Goal: Task Accomplishment & Management: Complete application form

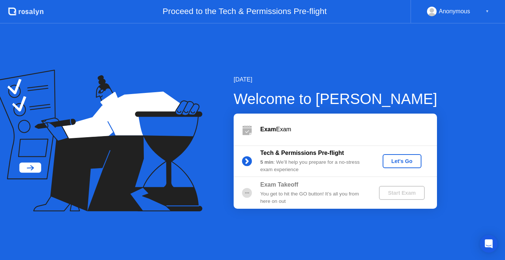
click at [411, 160] on div "Let's Go" at bounding box center [401, 162] width 33 height 6
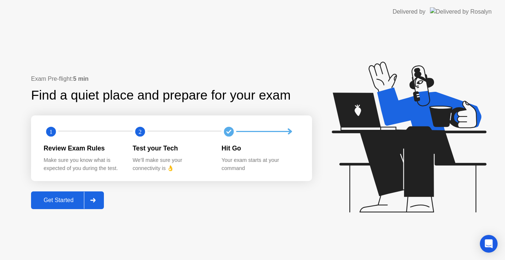
click at [43, 201] on div "Get Started" at bounding box center [58, 200] width 51 height 7
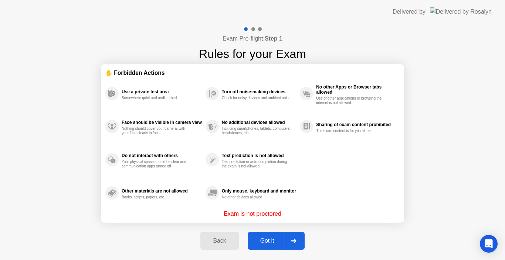
click at [265, 241] on div "Got it" at bounding box center [267, 241] width 35 height 7
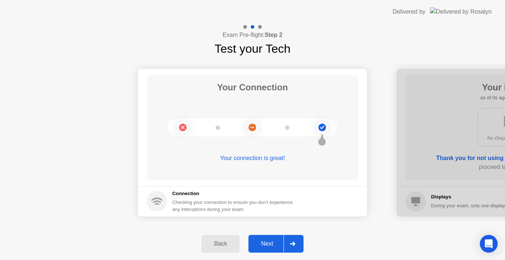
click at [261, 239] on button "Next" at bounding box center [275, 244] width 55 height 18
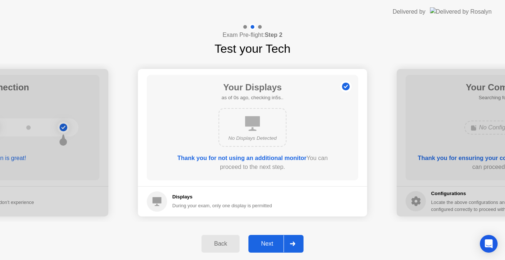
click at [261, 239] on button "Next" at bounding box center [275, 244] width 55 height 18
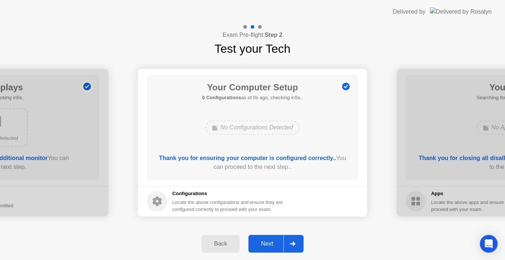
click at [261, 239] on button "Next" at bounding box center [275, 244] width 55 height 18
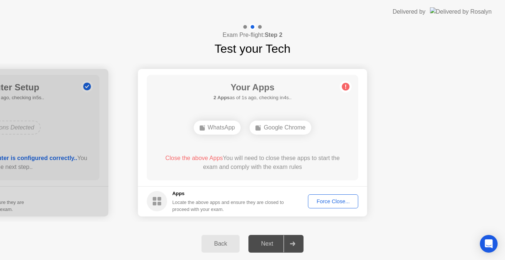
click at [331, 200] on div "Force Close..." at bounding box center [332, 202] width 45 height 6
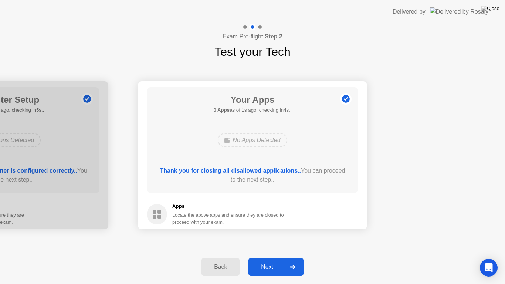
click at [264, 260] on div "Next" at bounding box center [267, 266] width 33 height 7
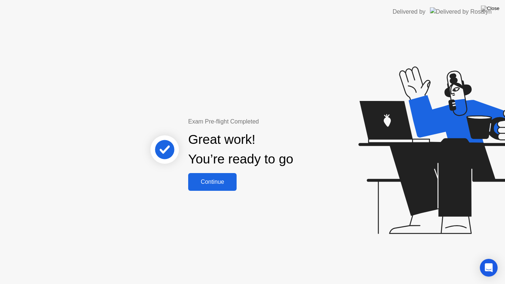
click at [229, 183] on div "Continue" at bounding box center [212, 181] width 44 height 7
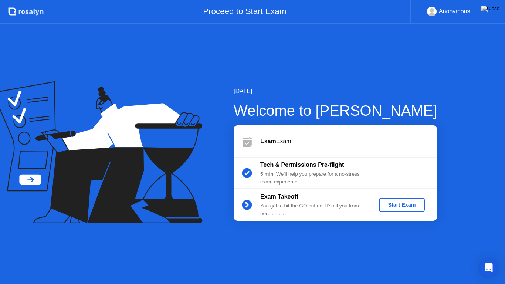
click at [394, 202] on div "Start Exam" at bounding box center [402, 205] width 40 height 6
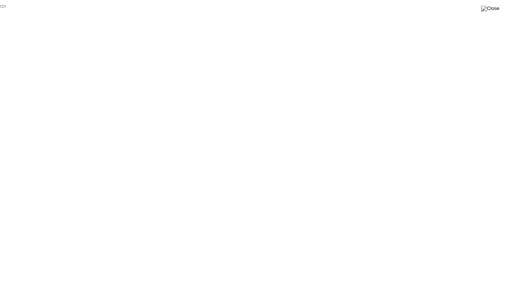
click div "End Proctoring Session"
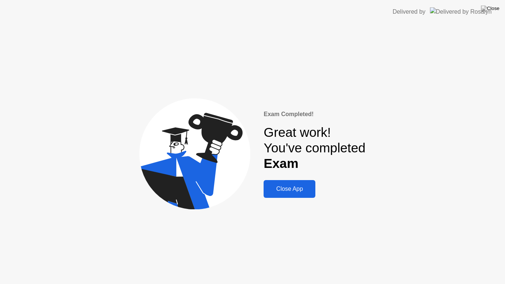
click at [294, 187] on div "Close App" at bounding box center [289, 188] width 47 height 7
